Goal: Check status: Check status

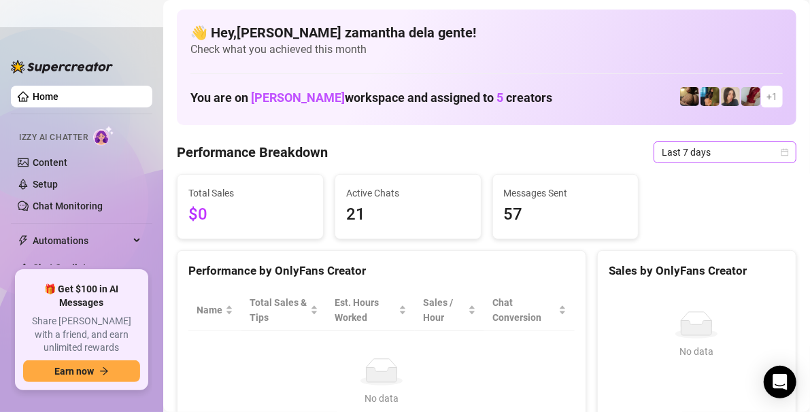
click at [685, 154] on span "Last 7 days" at bounding box center [725, 152] width 127 height 20
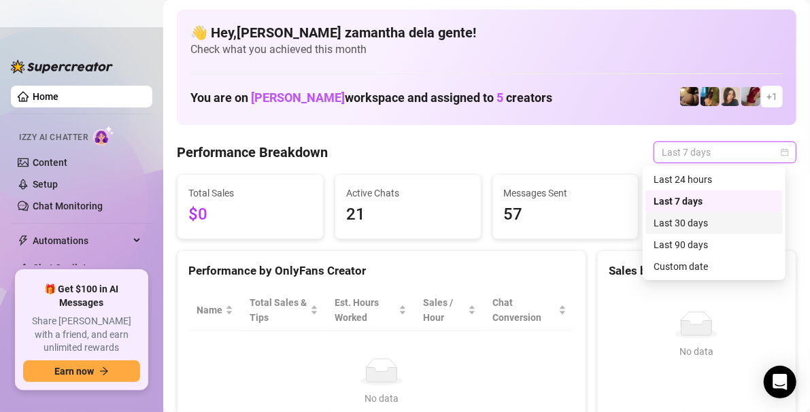
click at [692, 216] on div "Last 30 days" at bounding box center [714, 223] width 121 height 15
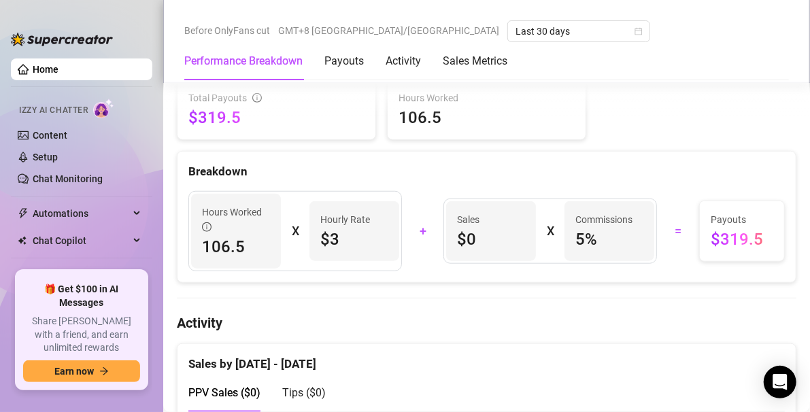
scroll to position [576, 0]
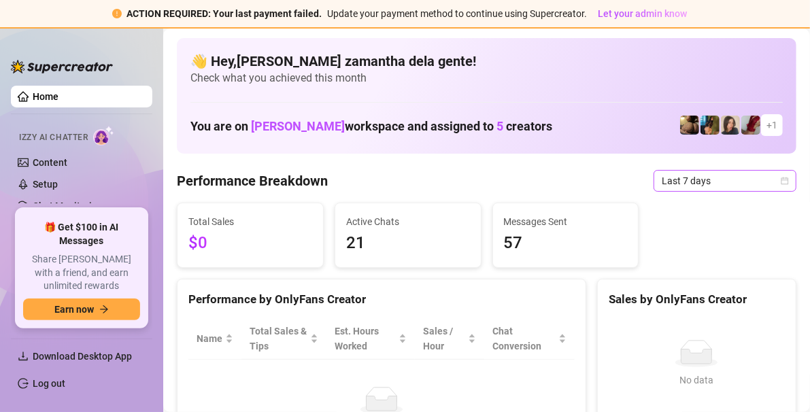
click at [722, 181] on span "Last 7 days" at bounding box center [725, 181] width 127 height 20
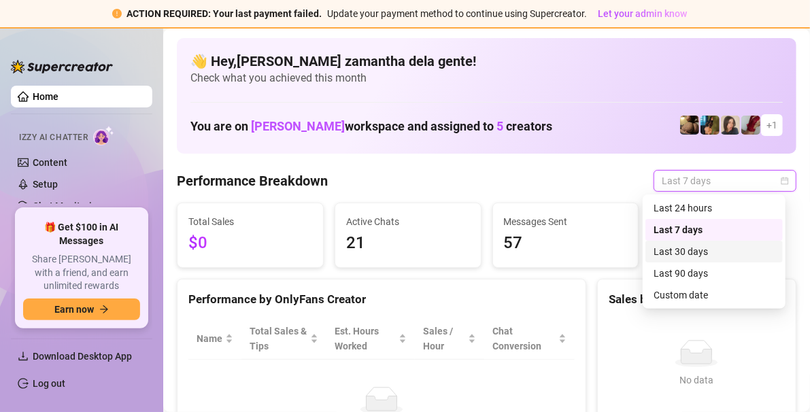
click at [674, 249] on div "Last 30 days" at bounding box center [714, 251] width 121 height 15
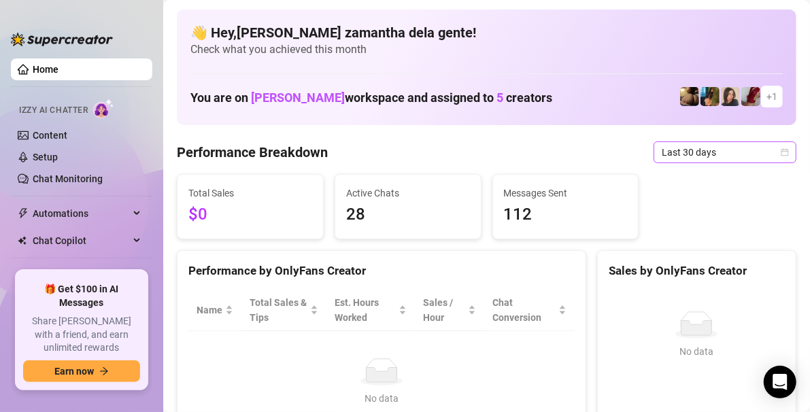
click at [662, 146] on span "Last 30 days" at bounding box center [725, 152] width 127 height 20
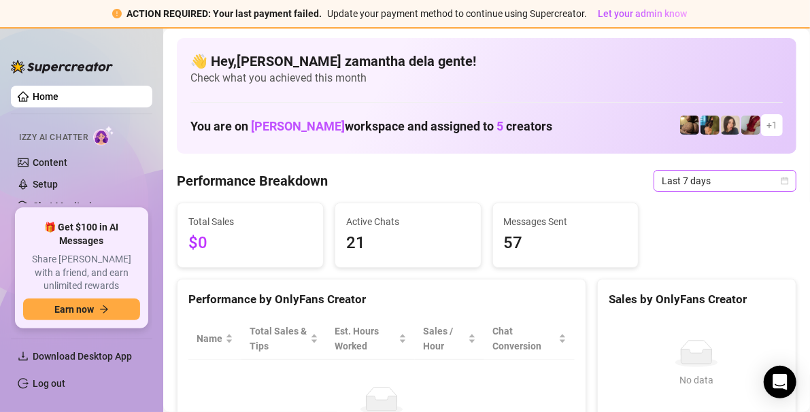
click at [673, 171] on span "Last 7 days" at bounding box center [725, 181] width 127 height 20
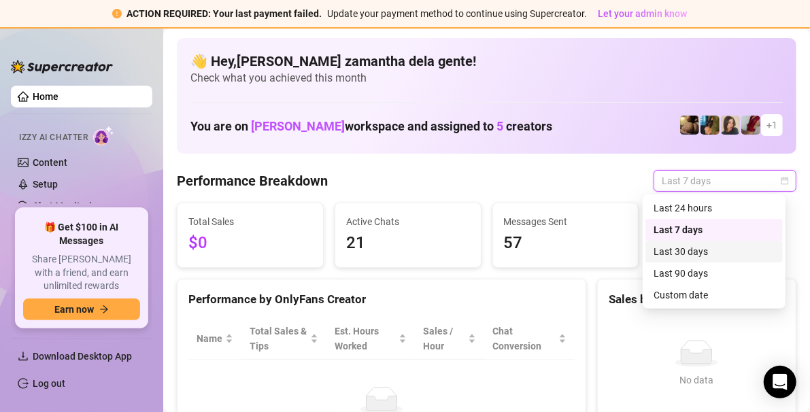
click at [669, 252] on div "Last 30 days" at bounding box center [714, 251] width 121 height 15
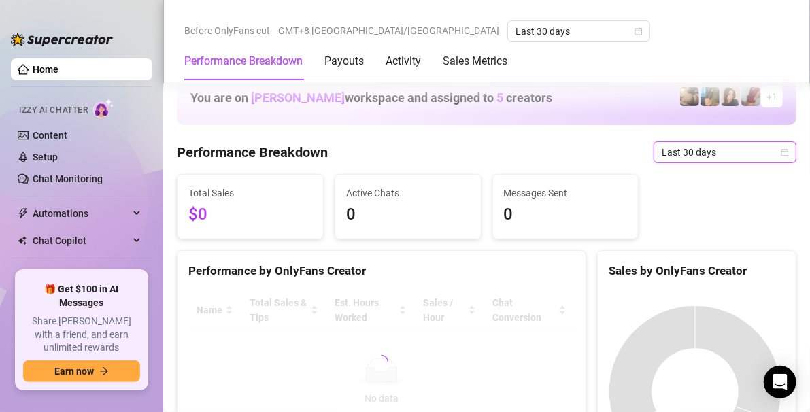
scroll to position [340, 0]
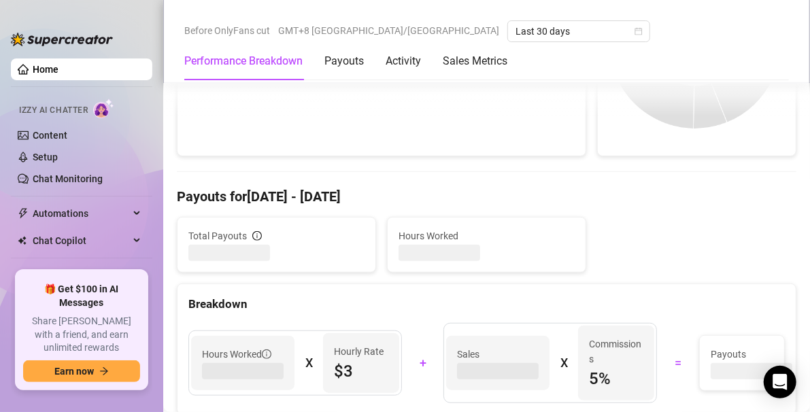
click at [505, 312] on div "Hours Worked X Hourly Rate $3 + Sales X Commissions 5 % = Payouts" at bounding box center [487, 363] width 618 height 102
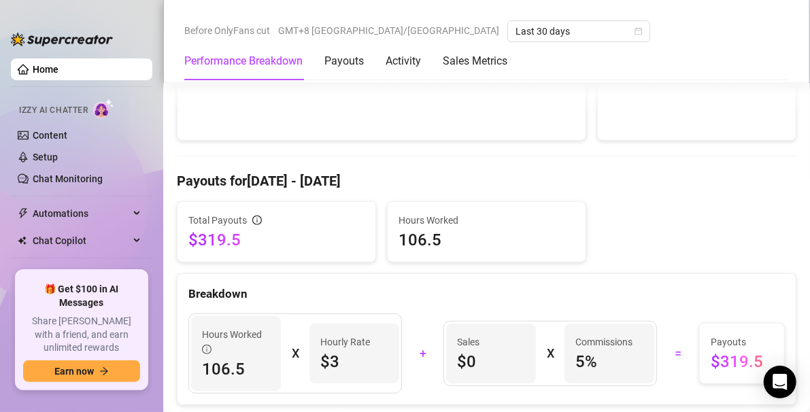
scroll to position [454, 0]
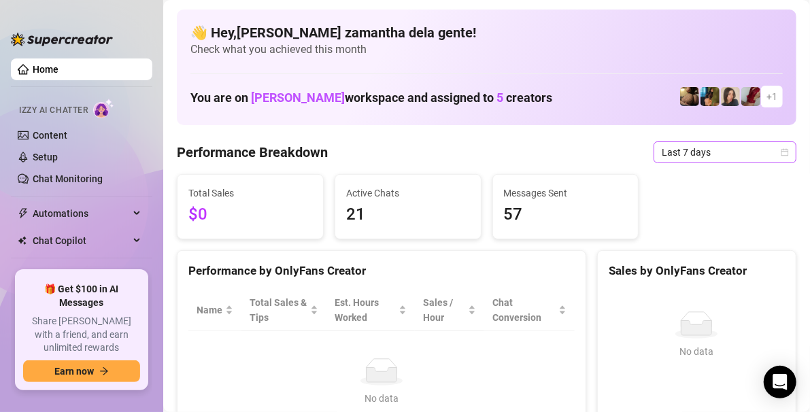
click at [741, 150] on span "Last 7 days" at bounding box center [725, 152] width 127 height 20
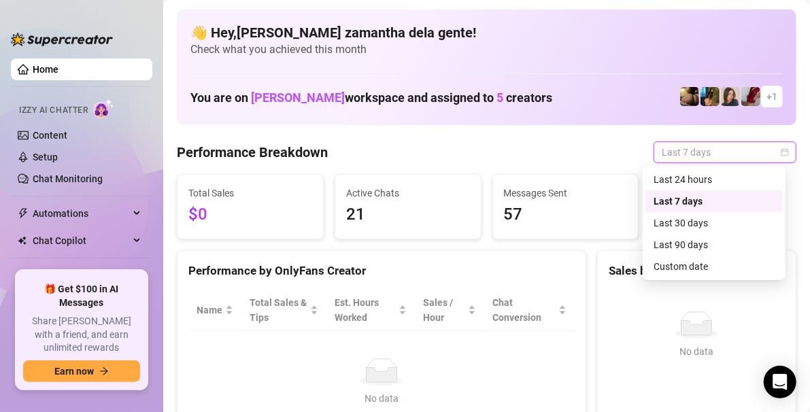
click at [673, 216] on div "Last 30 days" at bounding box center [714, 223] width 121 height 15
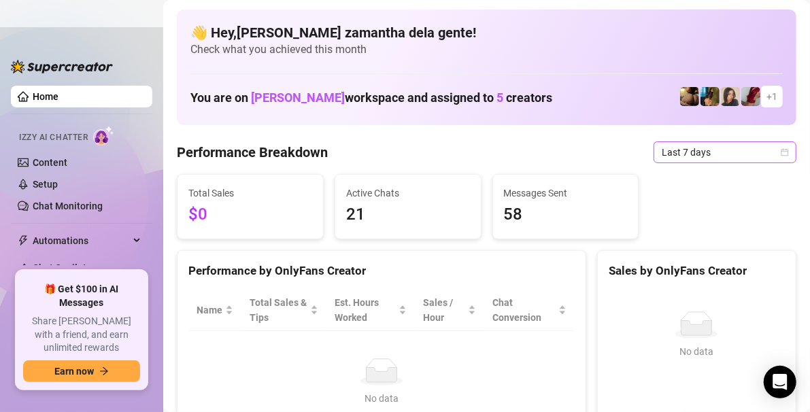
click at [733, 150] on span "Last 7 days" at bounding box center [725, 152] width 127 height 20
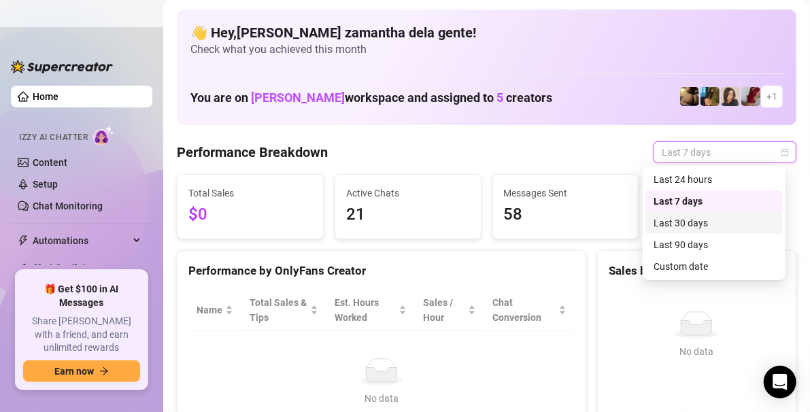
click at [683, 218] on div "Last 30 days" at bounding box center [714, 223] width 121 height 15
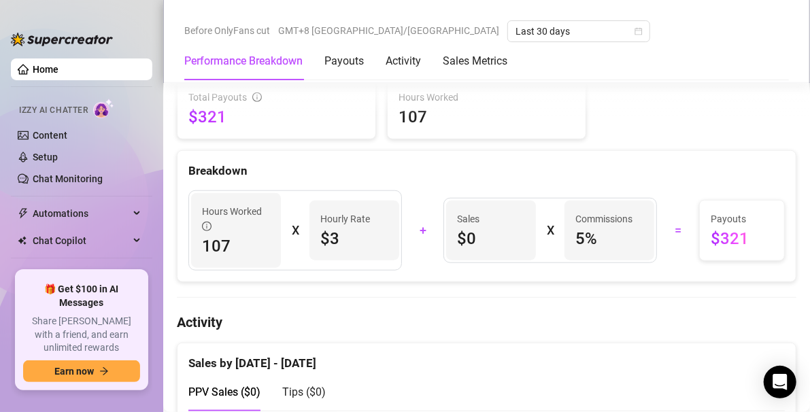
scroll to position [462, 0]
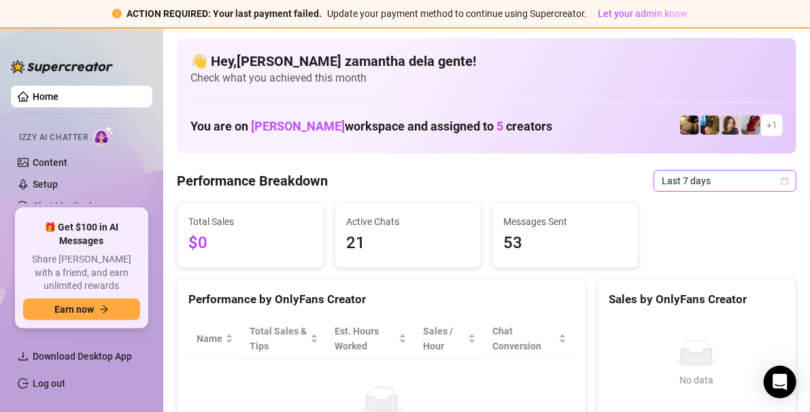
drag, startPoint x: 0, startPoint y: 0, endPoint x: 727, endPoint y: 175, distance: 747.8
click at [727, 175] on span "Last 7 days" at bounding box center [725, 181] width 127 height 20
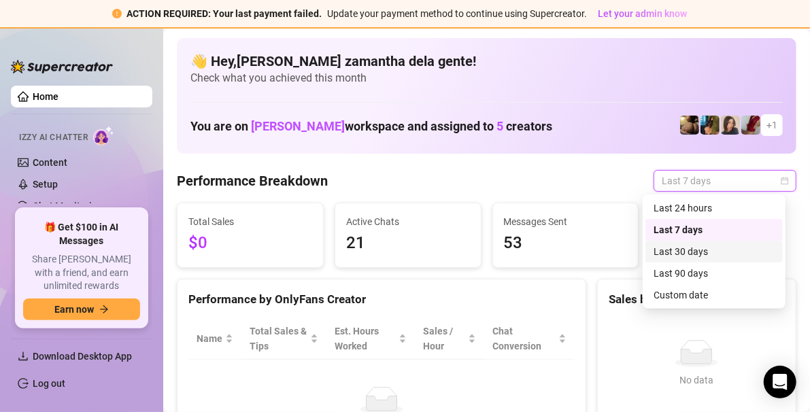
click at [686, 249] on div "Last 30 days" at bounding box center [714, 251] width 121 height 15
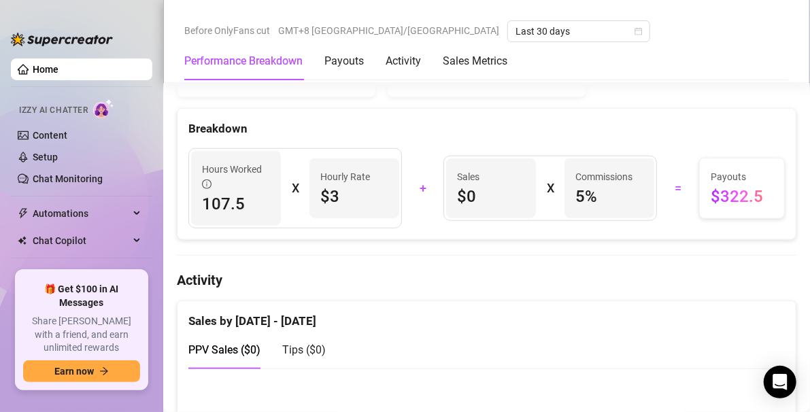
scroll to position [462, 0]
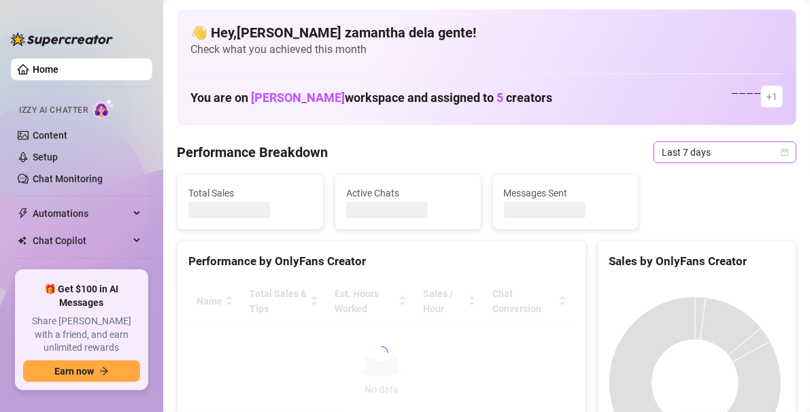
click at [732, 158] on span "Last 7 days" at bounding box center [725, 152] width 127 height 20
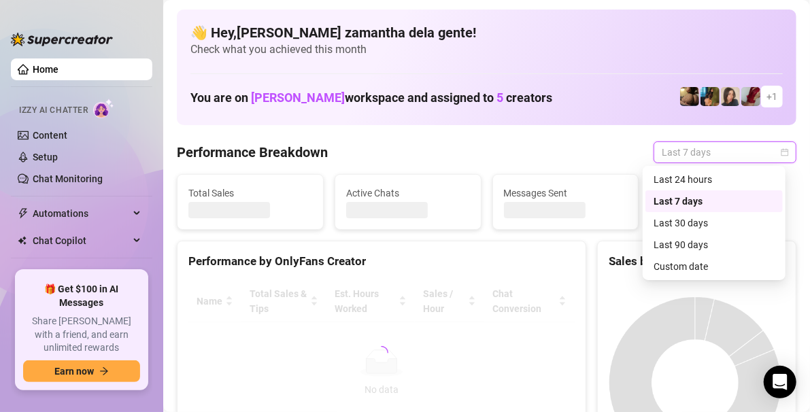
click at [671, 218] on div "Last 30 days" at bounding box center [714, 223] width 121 height 15
